Goal: Browse casually

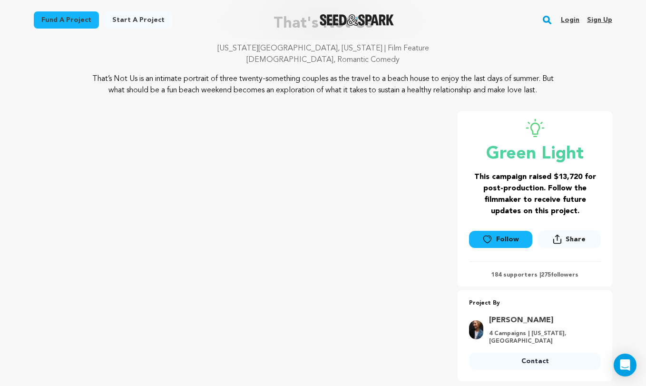
scroll to position [57, 0]
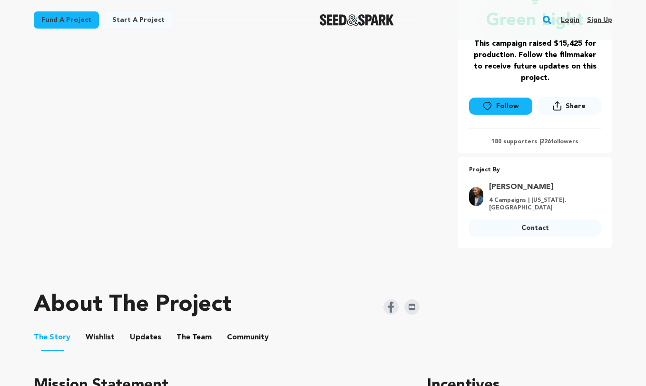
scroll to position [284, 0]
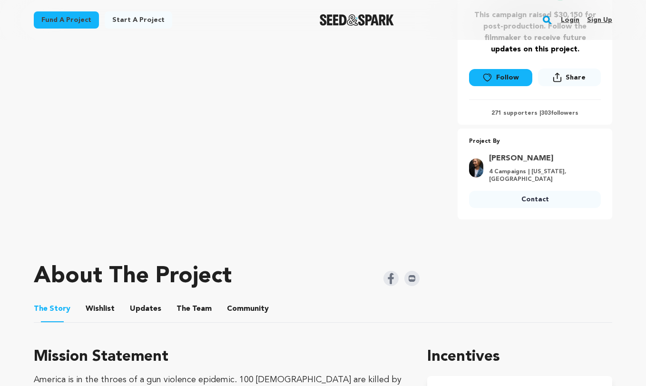
scroll to position [100, 0]
